Goal: Information Seeking & Learning: Find specific page/section

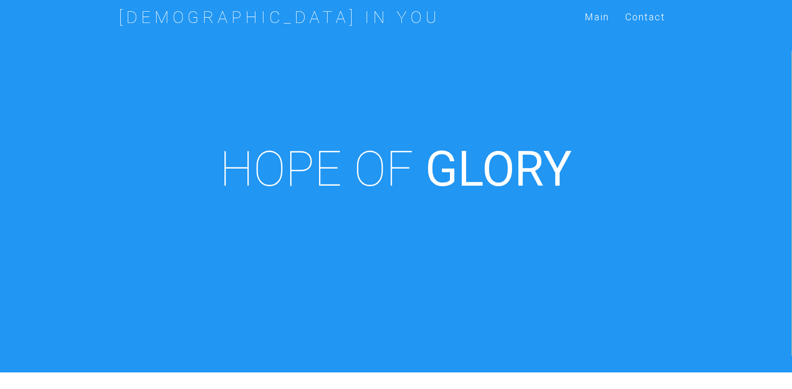
scroll to position [372, 0]
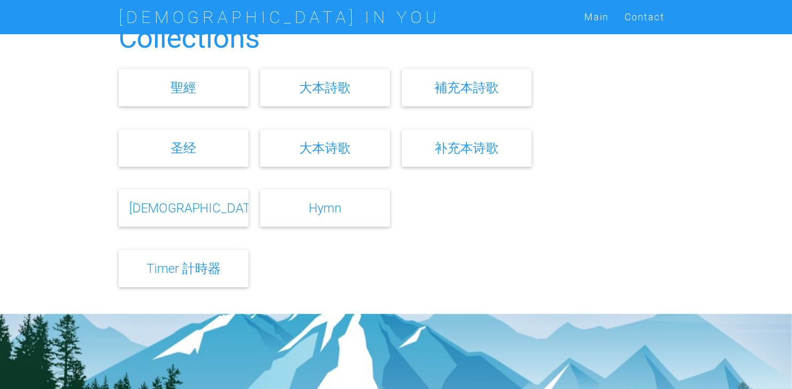
click at [488, 145] on link "补充本诗歌" at bounding box center [467, 148] width 64 height 16
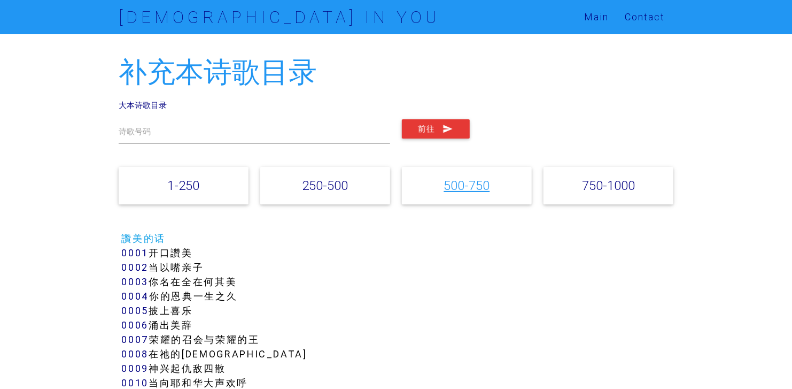
click at [475, 183] on link "500-750" at bounding box center [467, 186] width 46 height 16
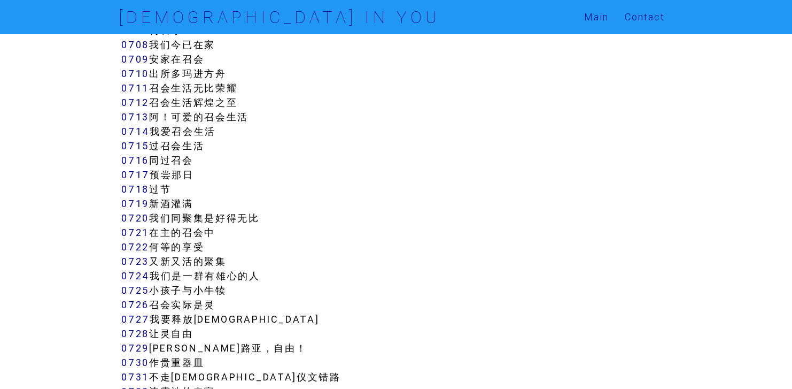
scroll to position [3672, 0]
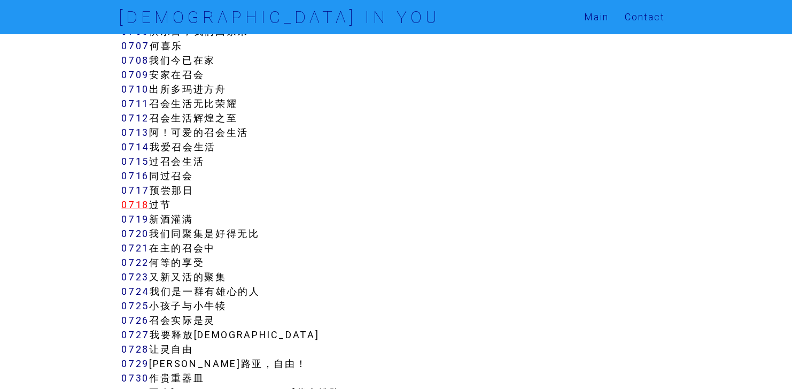
click at [140, 198] on link "0718" at bounding box center [135, 204] width 28 height 12
